Goal: Transaction & Acquisition: Download file/media

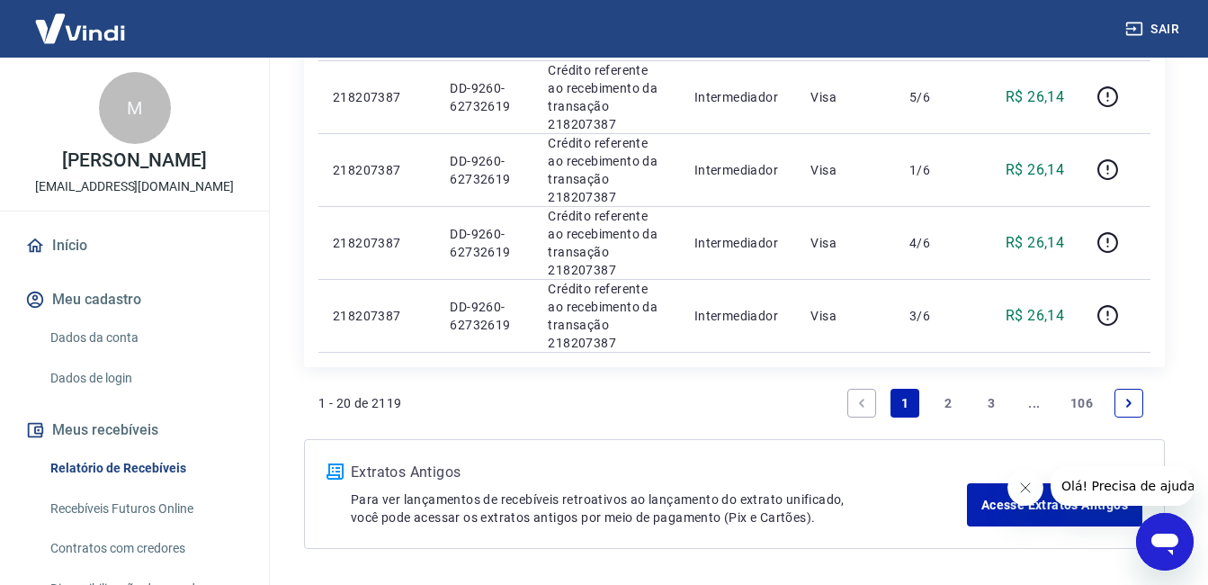
scroll to position [1682, 0]
drag, startPoint x: 944, startPoint y: 415, endPoint x: 831, endPoint y: 354, distance: 127.6
click at [944, 415] on link "2" at bounding box center [948, 402] width 29 height 29
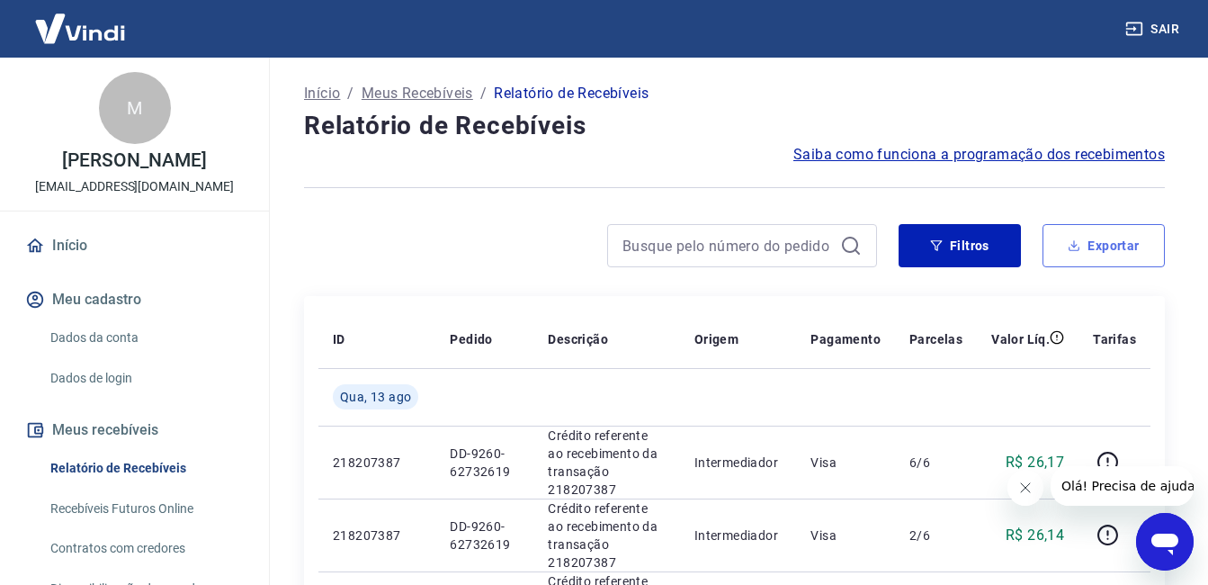
click at [1106, 255] on button "Exportar" at bounding box center [1104, 245] width 122 height 43
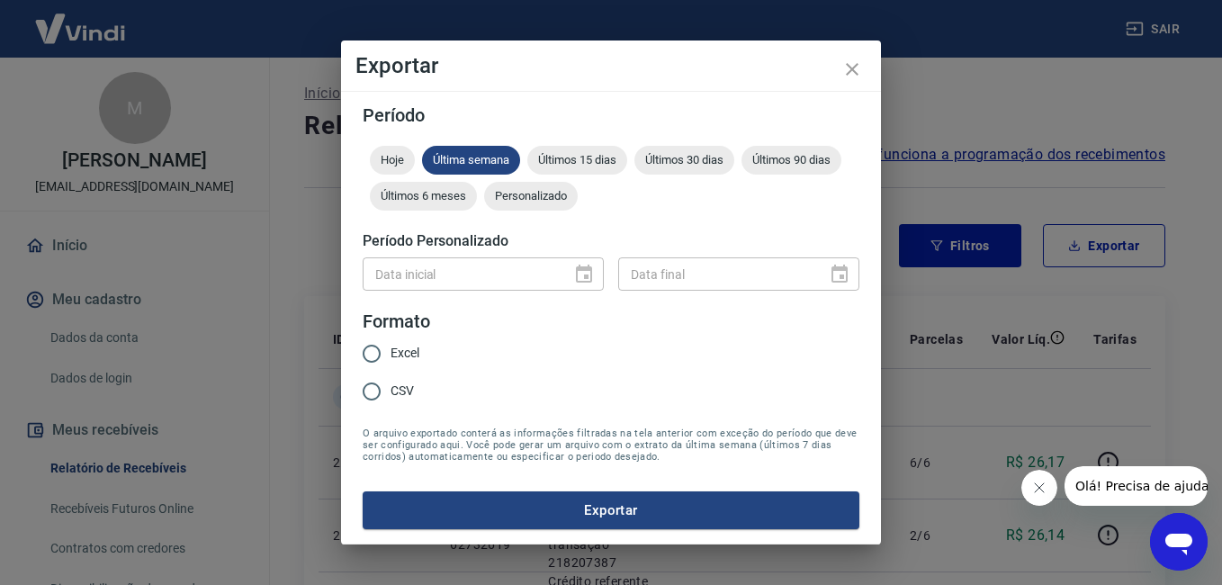
click at [572, 157] on span "Últimos 15 dias" at bounding box center [577, 159] width 100 height 13
click at [389, 359] on input "Excel" at bounding box center [372, 354] width 38 height 38
radio input "true"
click at [497, 520] on button "Exportar" at bounding box center [611, 510] width 497 height 38
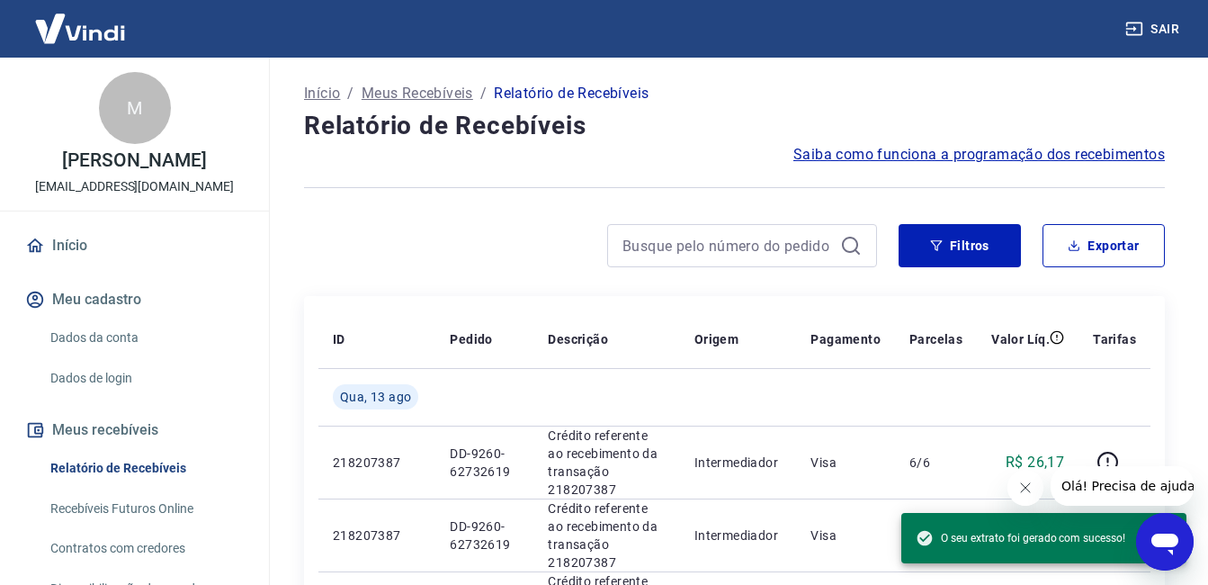
click at [538, 252] on div at bounding box center [590, 245] width 573 height 43
